Goal: Check status: Check status

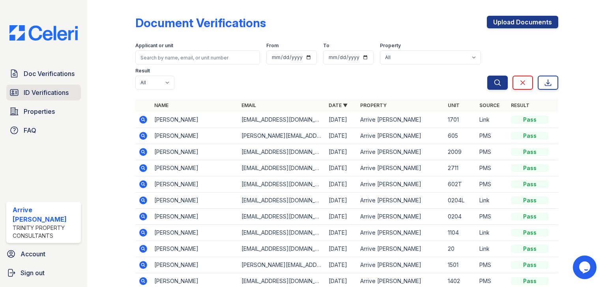
click at [75, 99] on link "ID Verifications" at bounding box center [43, 93] width 75 height 16
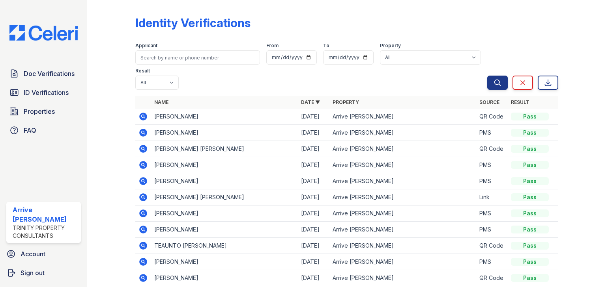
click at [138, 117] on icon at bounding box center [142, 116] width 9 height 9
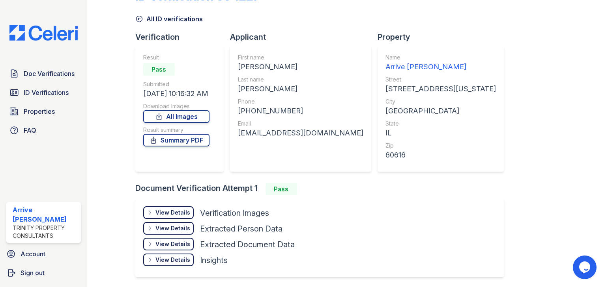
scroll to position [54, 0]
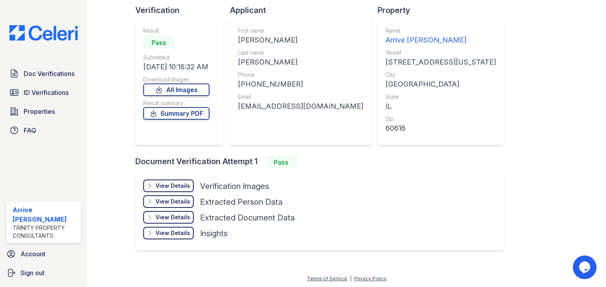
click at [151, 183] on icon at bounding box center [150, 186] width 6 height 6
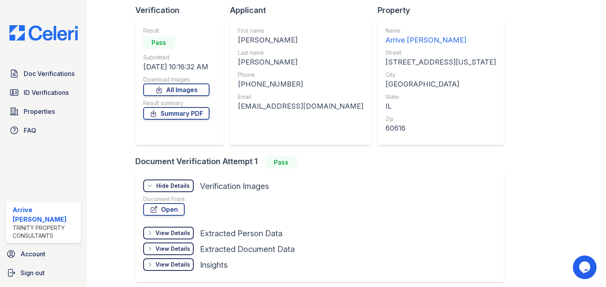
click at [179, 181] on div "Hide Details Details" at bounding box center [168, 186] width 50 height 13
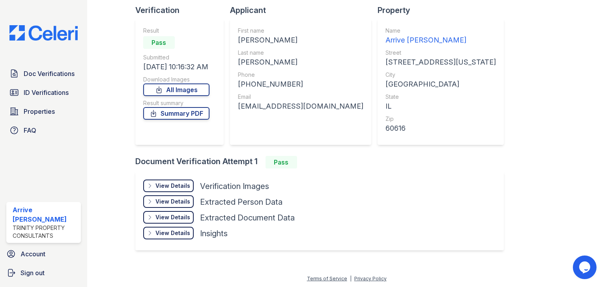
click at [166, 188] on div "View Details" at bounding box center [172, 186] width 35 height 8
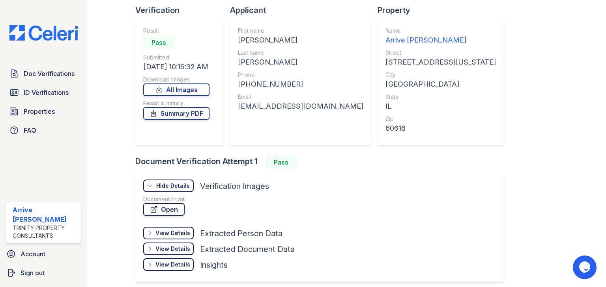
click at [161, 209] on link "Open" at bounding box center [163, 209] width 41 height 13
